Goal: Information Seeking & Learning: Learn about a topic

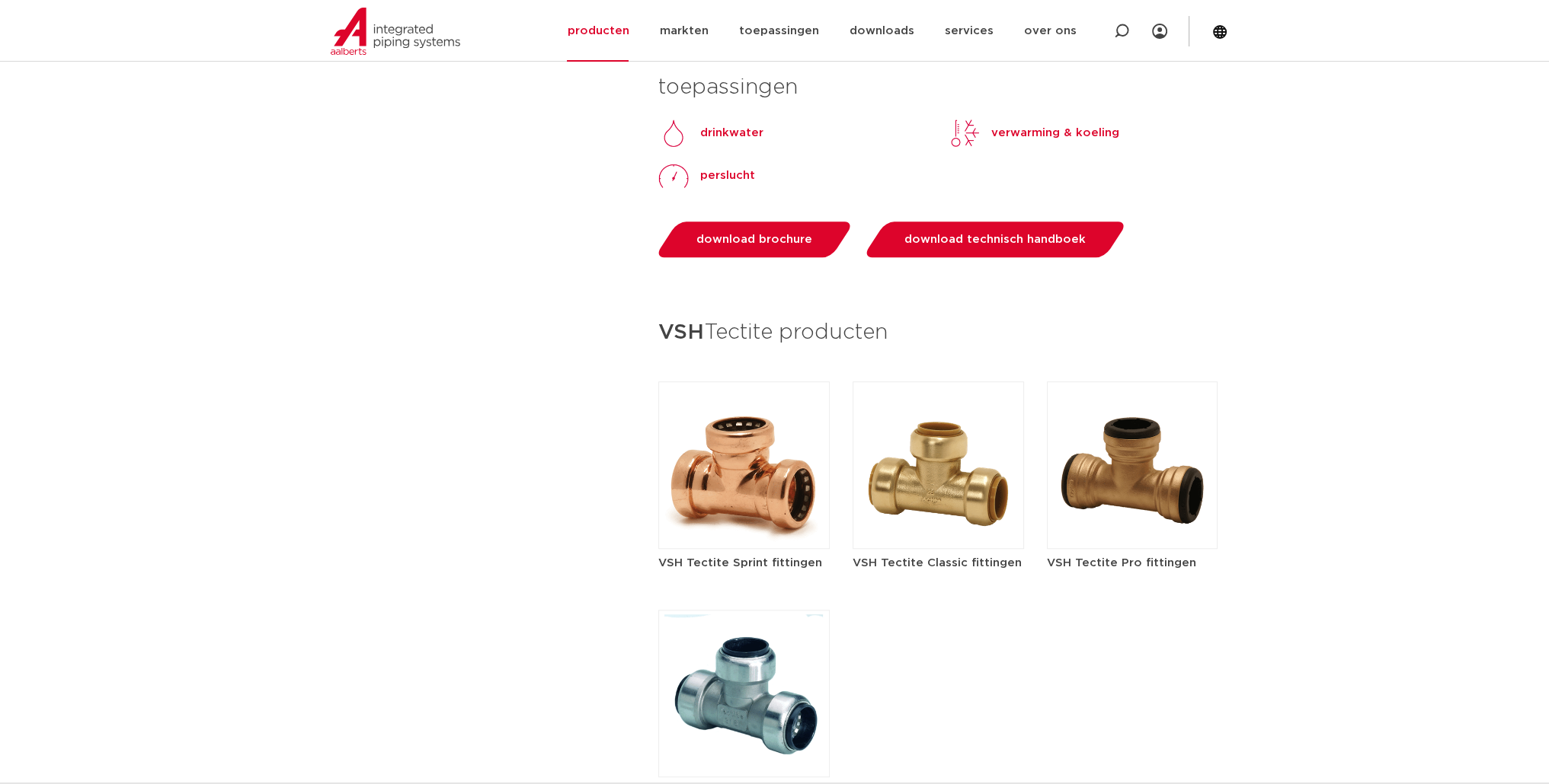
scroll to position [1295, 0]
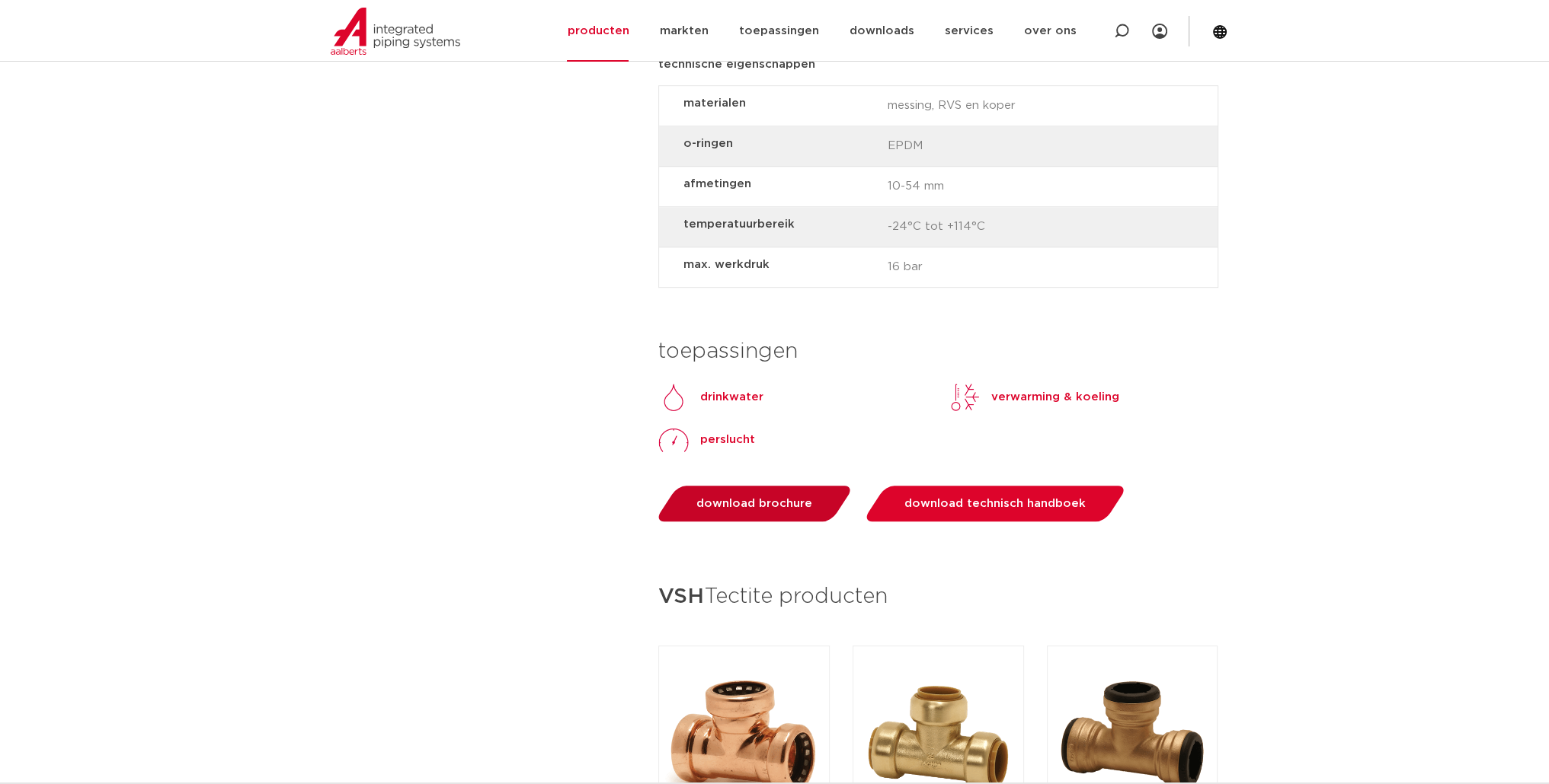
click at [732, 509] on link "download brochure" at bounding box center [755, 503] width 201 height 35
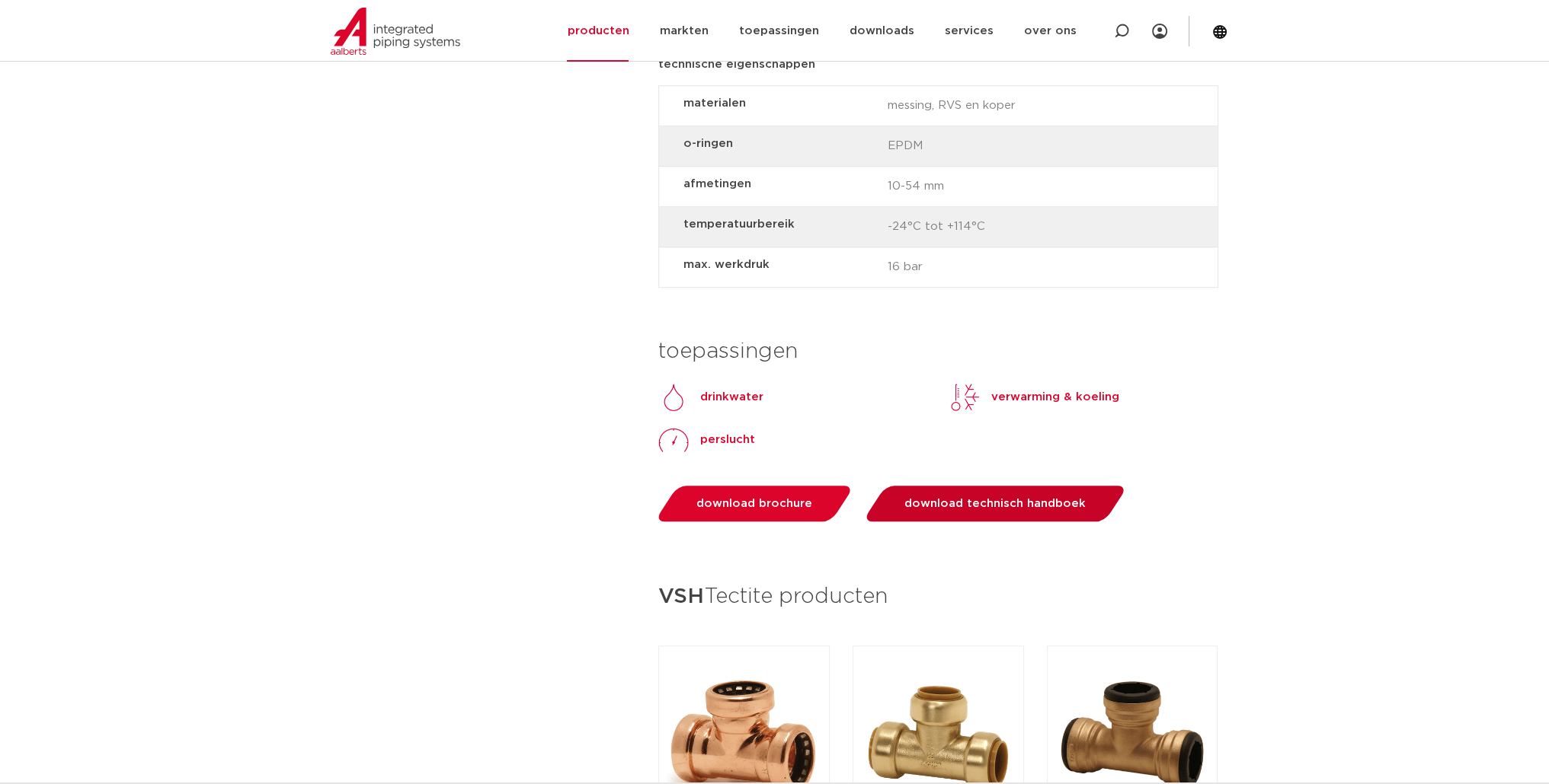
click at [1020, 502] on span "download technisch handboek" at bounding box center [995, 504] width 181 height 12
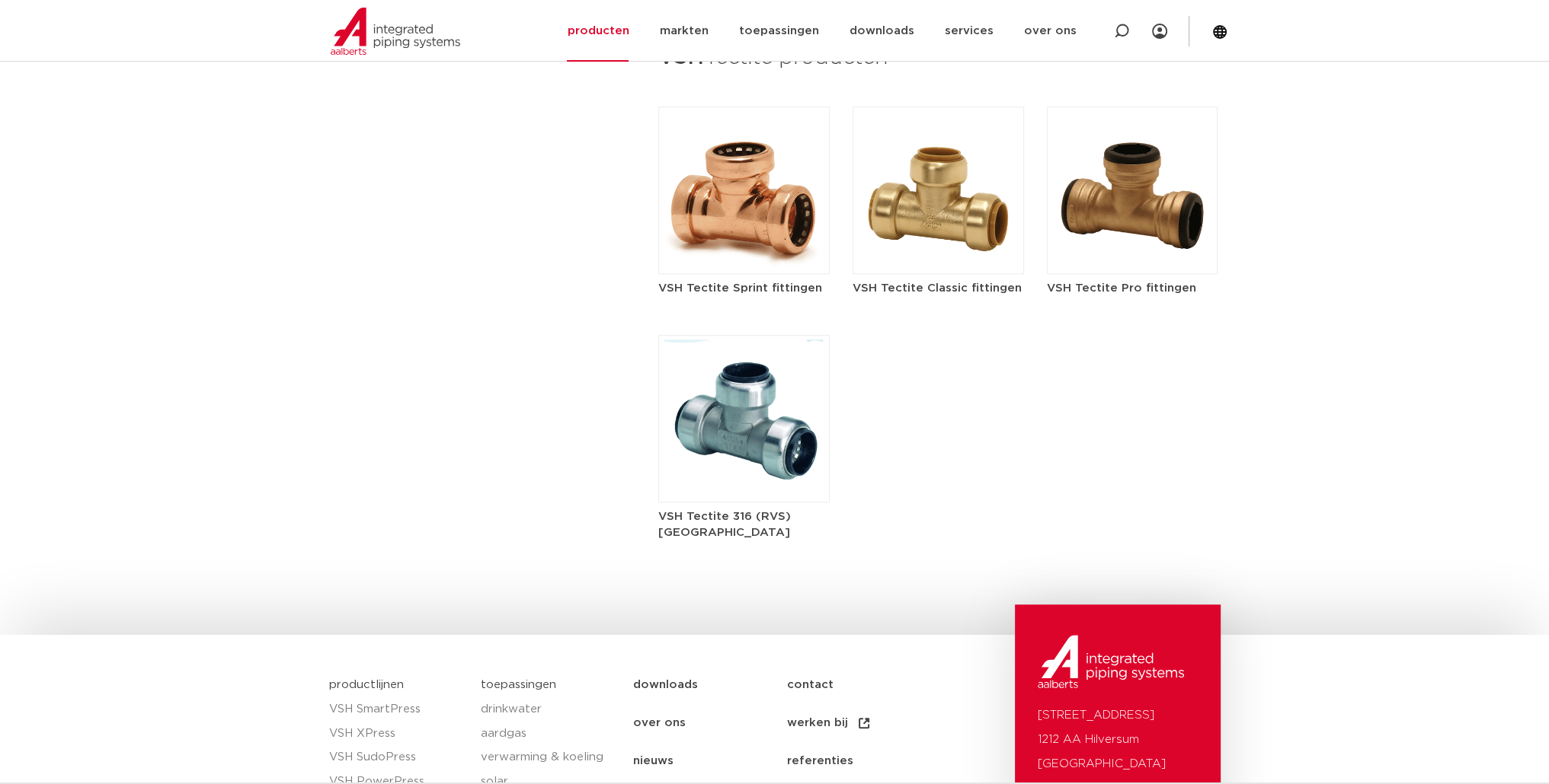
scroll to position [1624, 0]
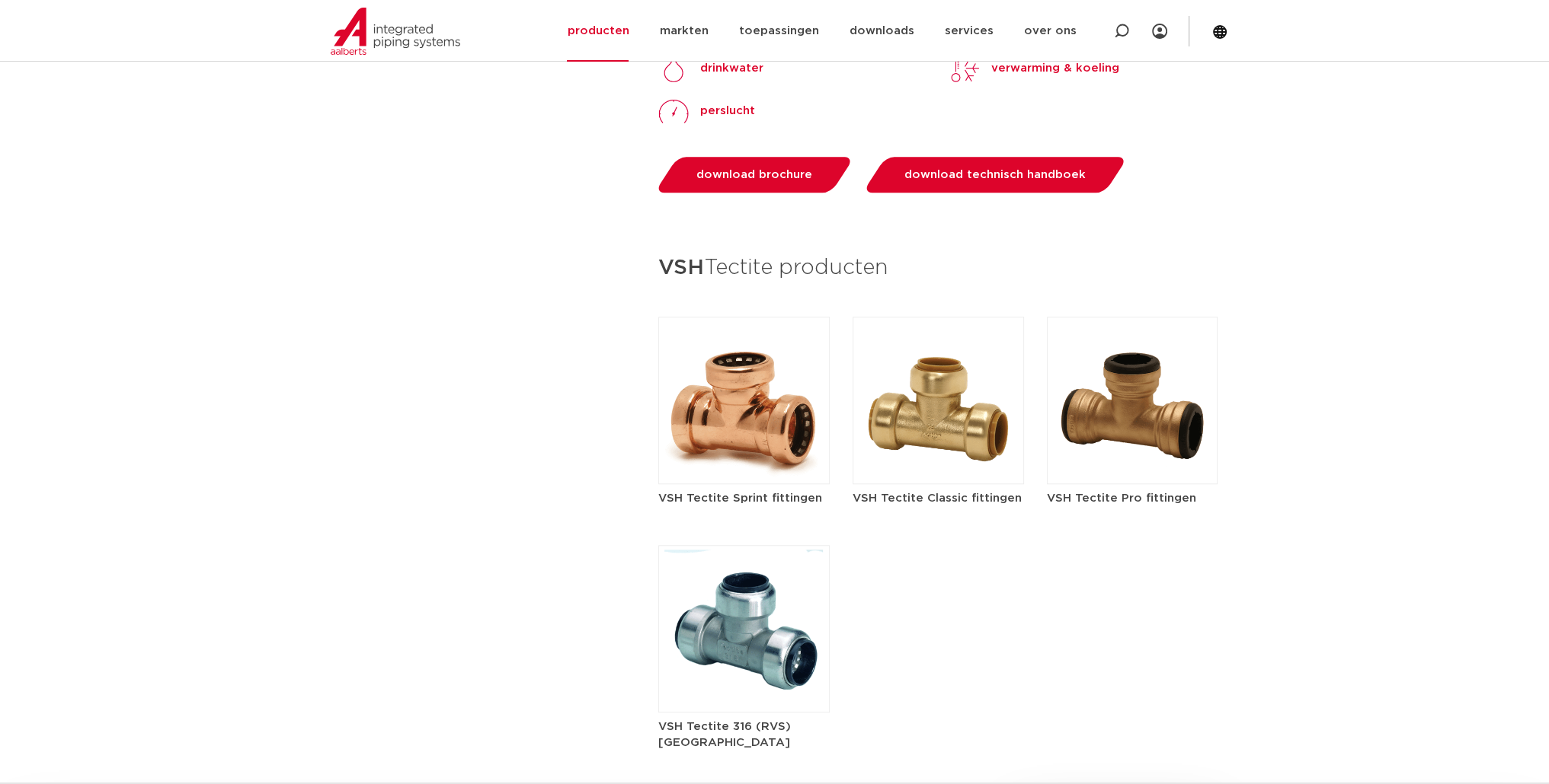
click at [758, 642] on img at bounding box center [744, 629] width 171 height 167
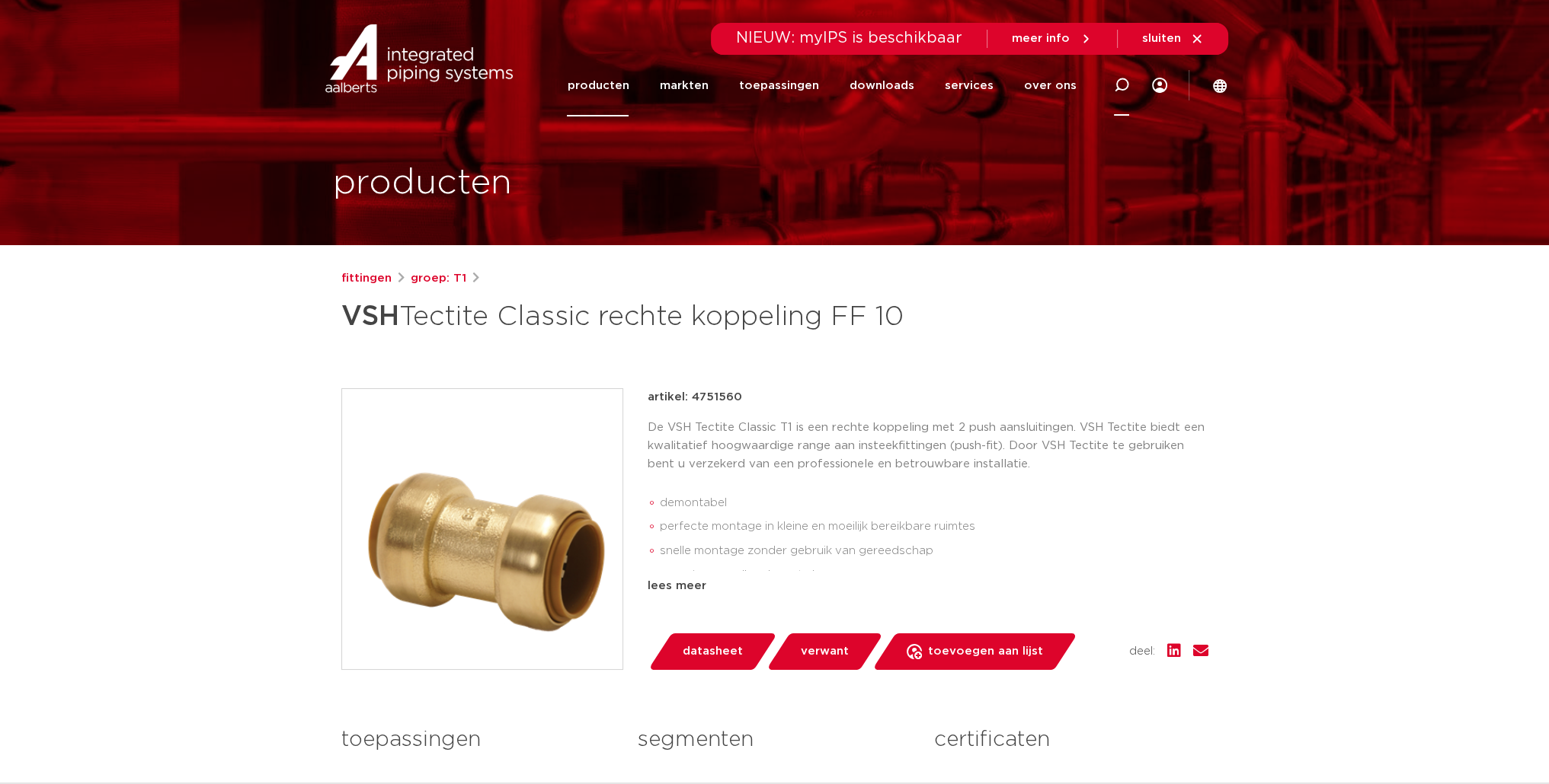
click at [1104, 92] on div at bounding box center [1121, 85] width 61 height 63
paste input "305635"
type input "305635"
click button "Zoeken" at bounding box center [0, 0] width 0 height 0
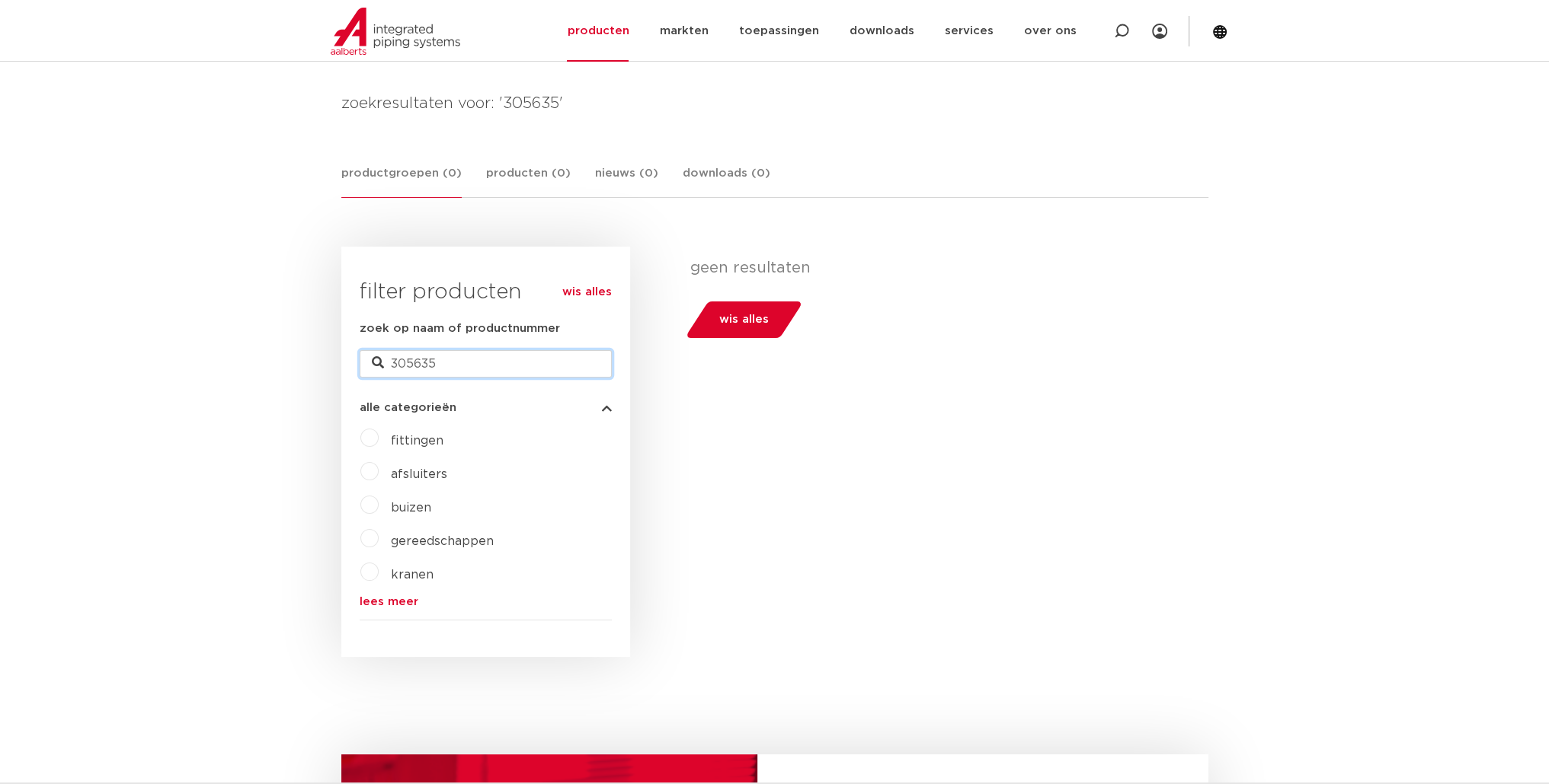
drag, startPoint x: 449, startPoint y: 364, endPoint x: 51, endPoint y: 357, distance: 398.1
click at [66, 379] on body "Zoeken NIEUW: myIPS is beschikbaar meer info sluiten producten markten toepassi…" at bounding box center [774, 671] width 1549 height 1748
paste input "14079"
type input "14079"
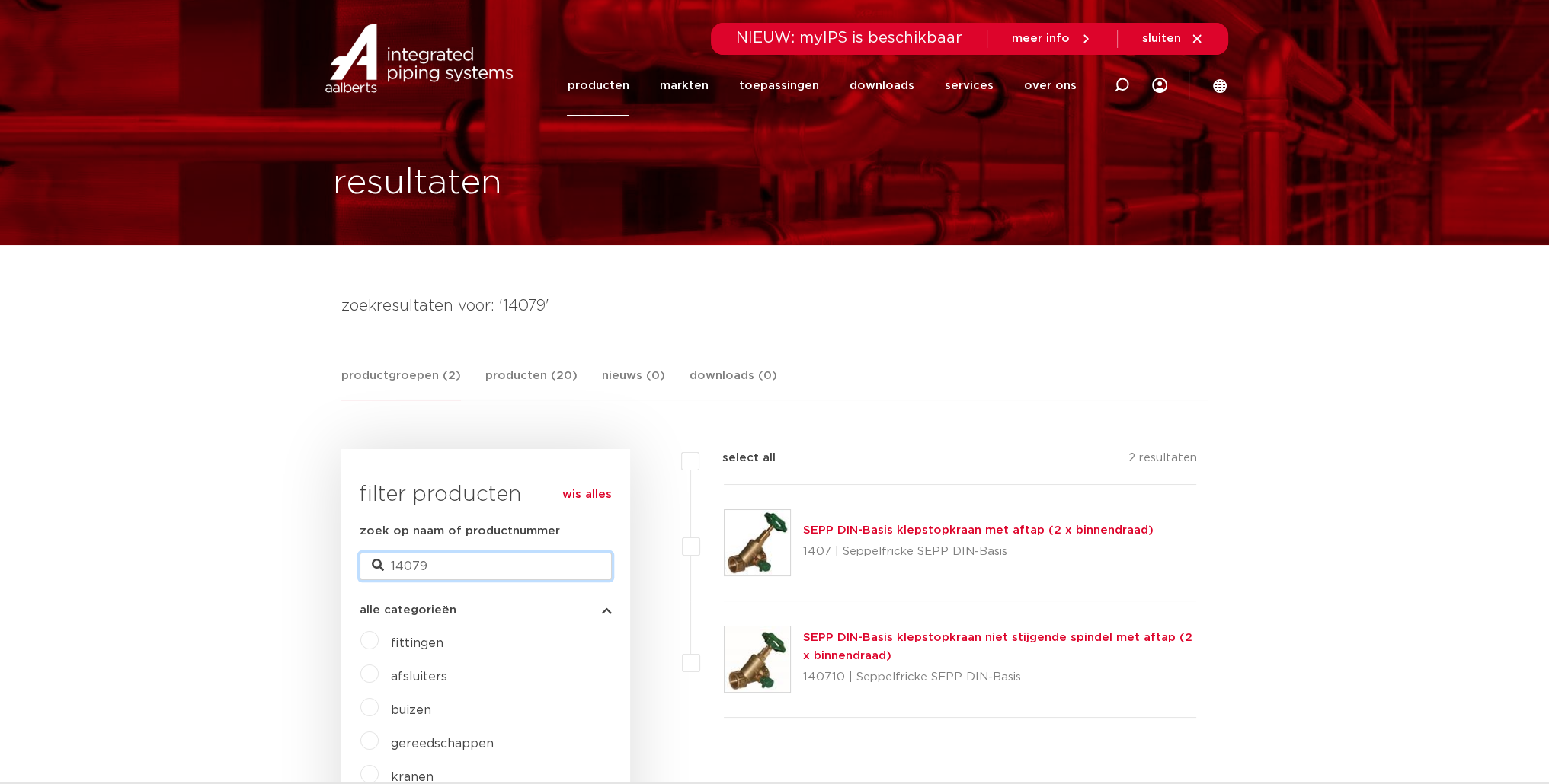
drag, startPoint x: 451, startPoint y: 569, endPoint x: 204, endPoint y: 539, distance: 248.8
paste input "5022050015808"
type input "5022050015808"
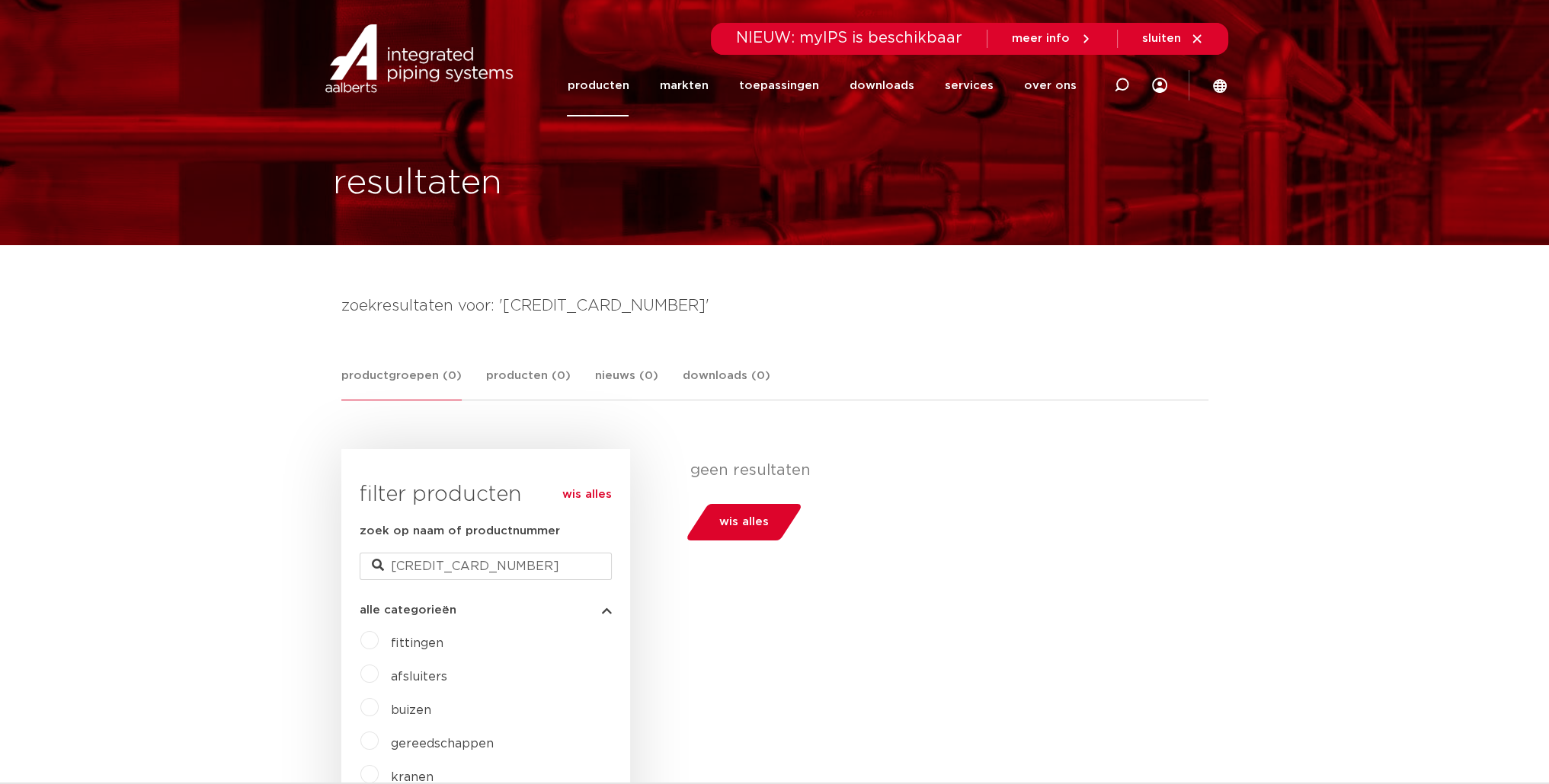
click at [617, 85] on link "producten" at bounding box center [598, 85] width 62 height 62
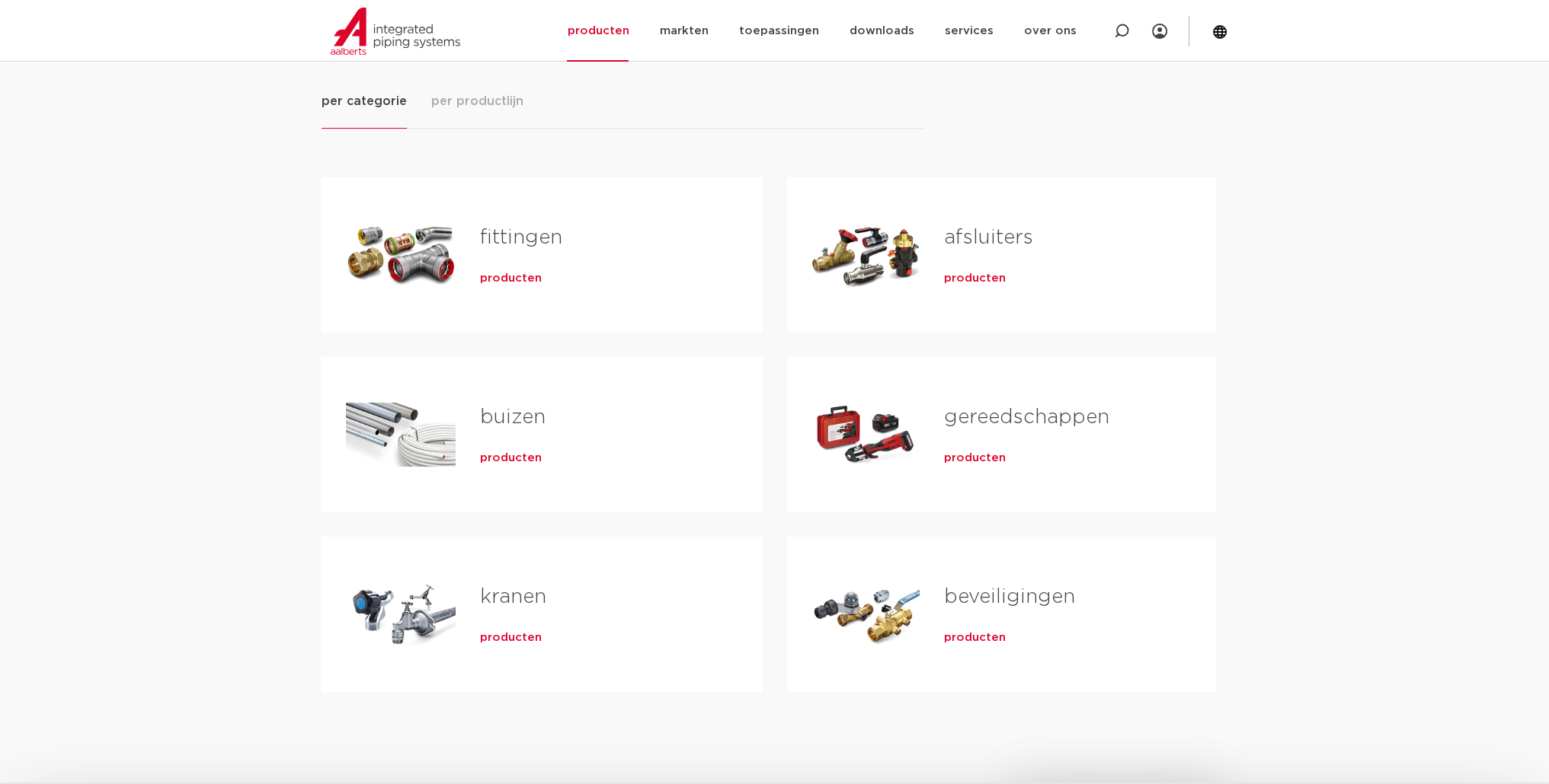
click at [410, 242] on div "Tabs. Open items met enter of spatie, sluit af met escape en navigeer met de pi…" at bounding box center [401, 254] width 110 height 106
click at [524, 272] on span "producten" at bounding box center [510, 278] width 62 height 15
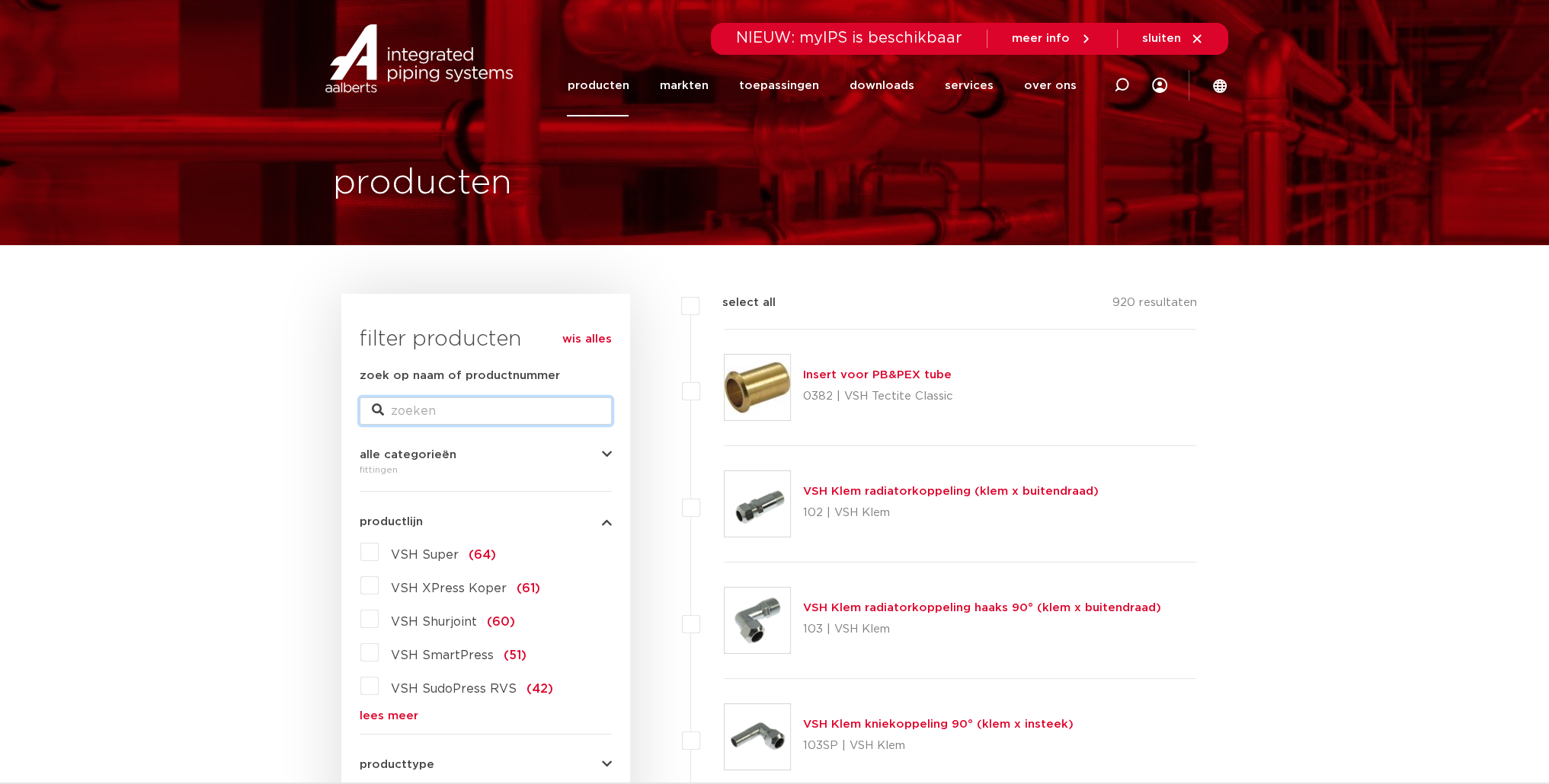
drag, startPoint x: 506, startPoint y: 414, endPoint x: 493, endPoint y: 412, distance: 13.2
click at [506, 414] on input "zoek op naam of productnummer" at bounding box center [486, 412] width 253 height 28
type input "tectite"
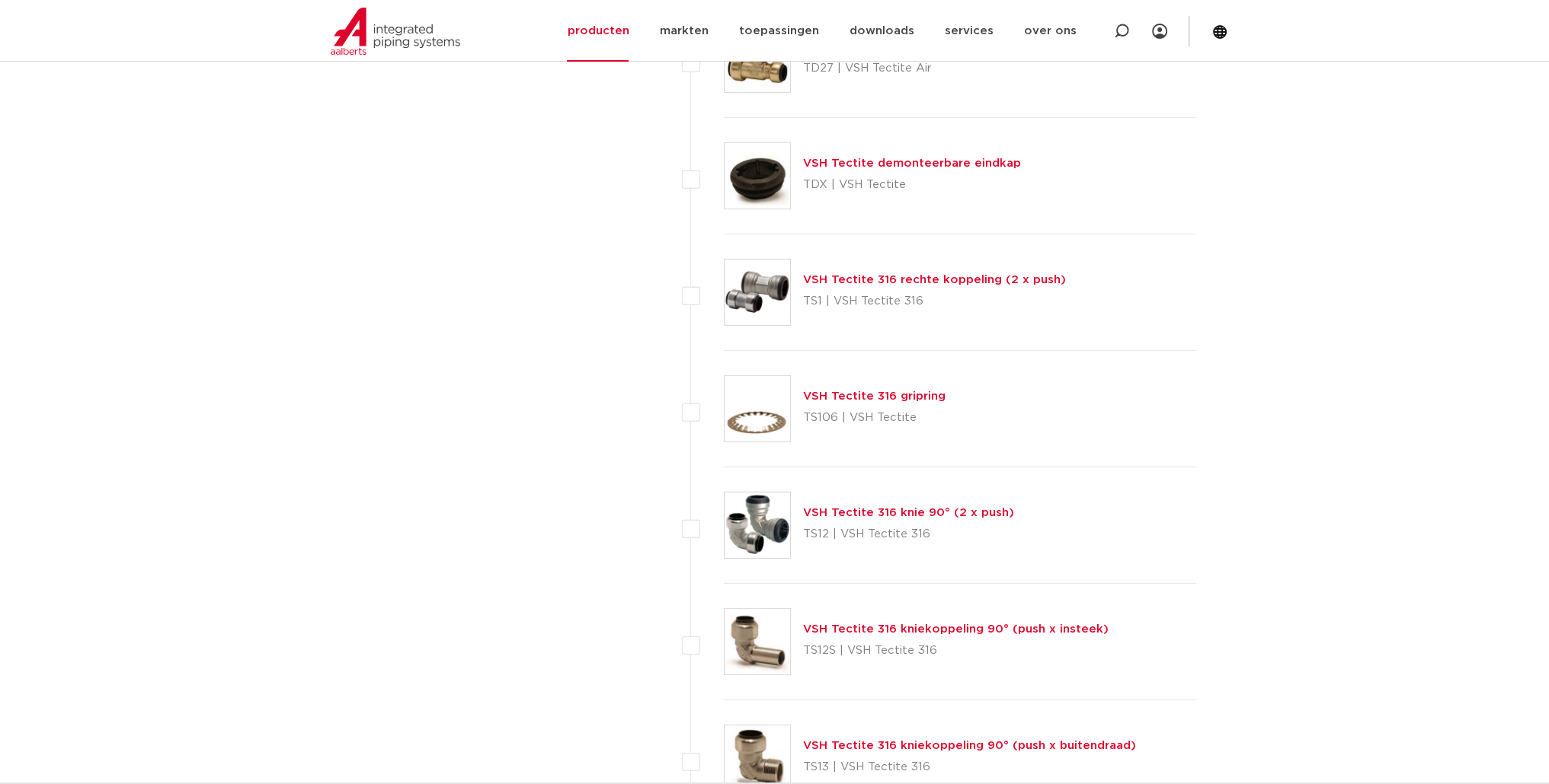
scroll to position [6497, 0]
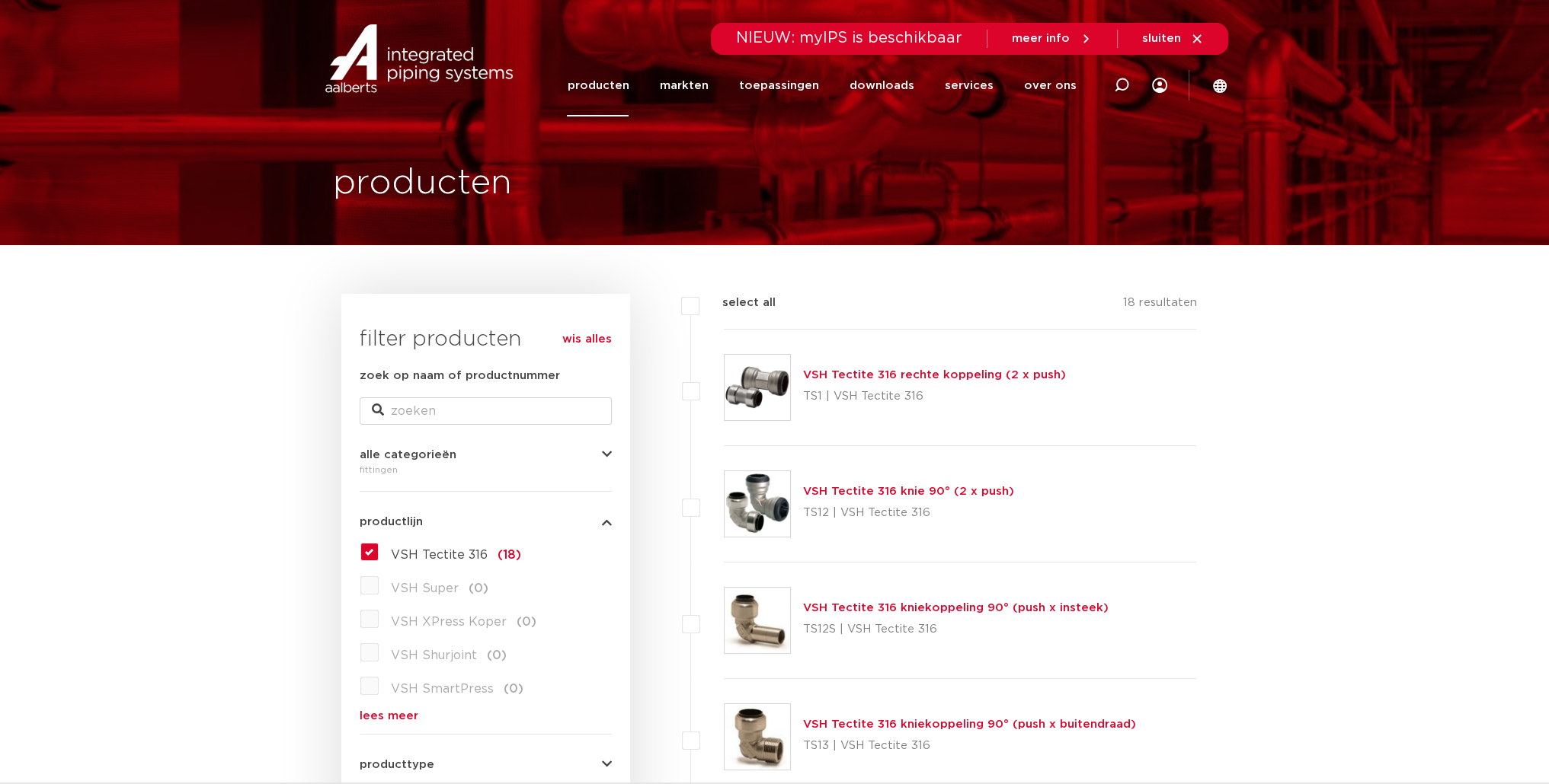
click at [832, 486] on link "VSH Tectite 316 knie 90° (2 x push)" at bounding box center [908, 491] width 211 height 12
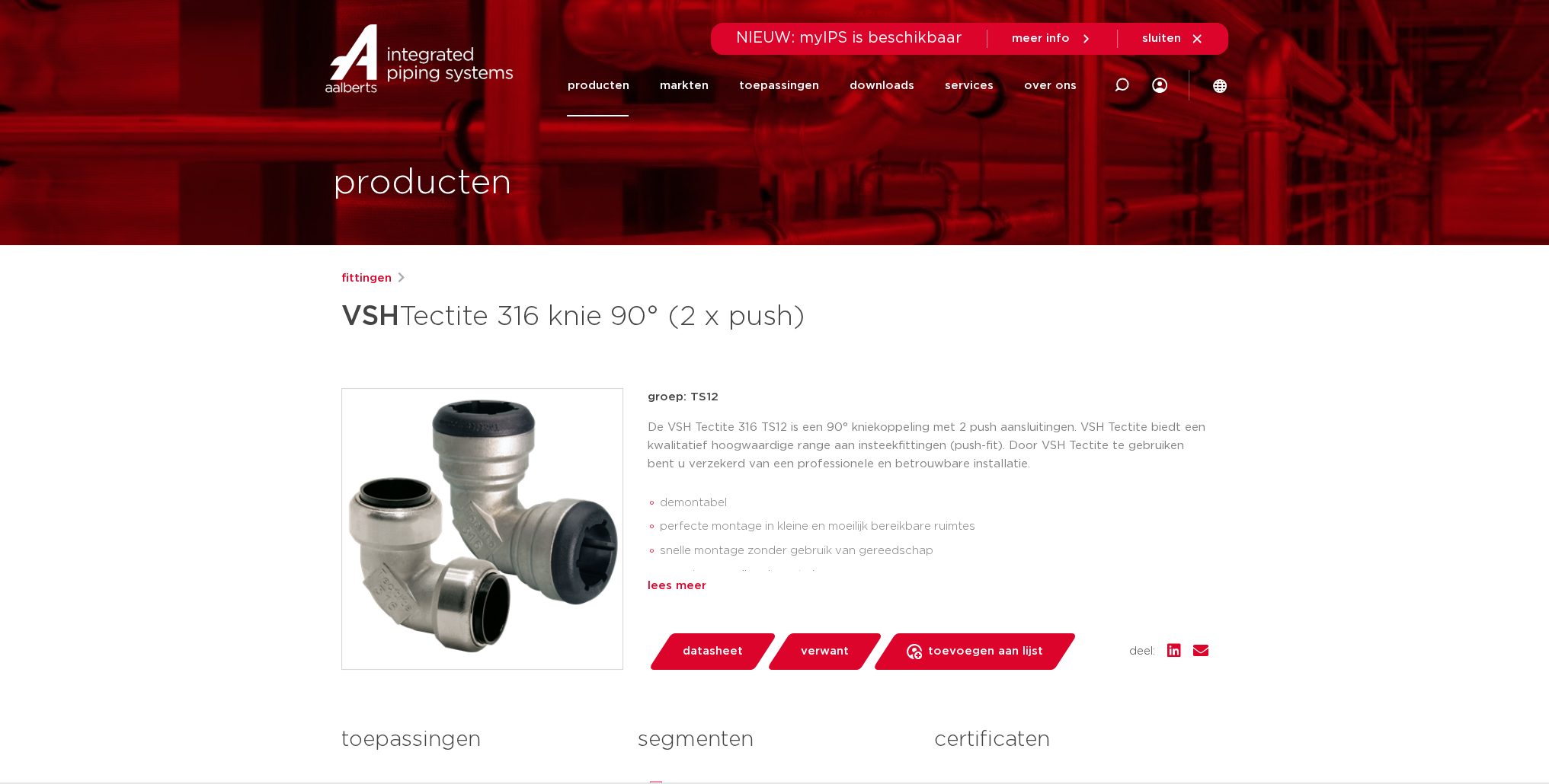
click at [687, 584] on div "lees meer" at bounding box center [928, 586] width 560 height 19
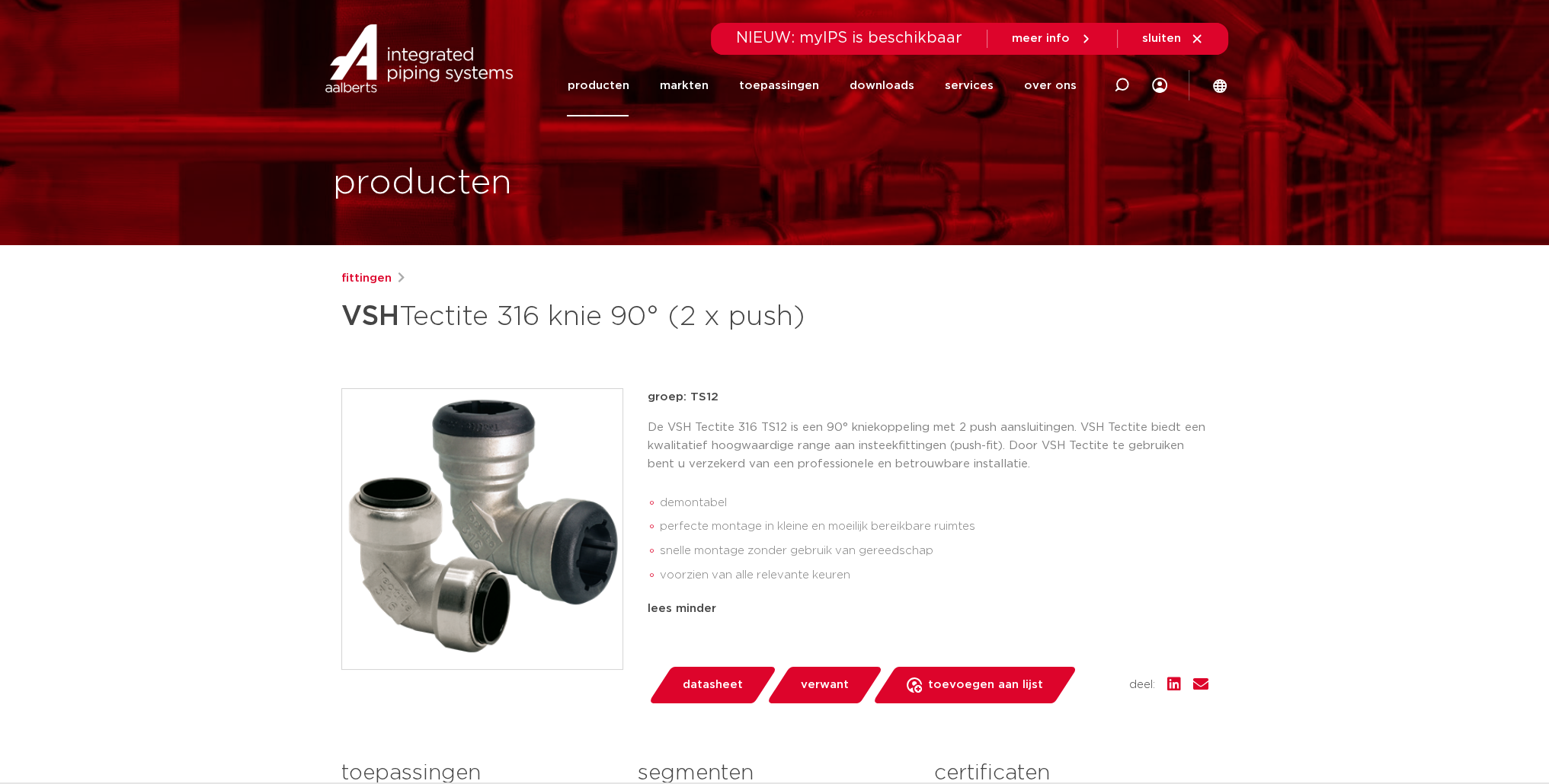
scroll to position [202, 0]
